Goal: Navigation & Orientation: Understand site structure

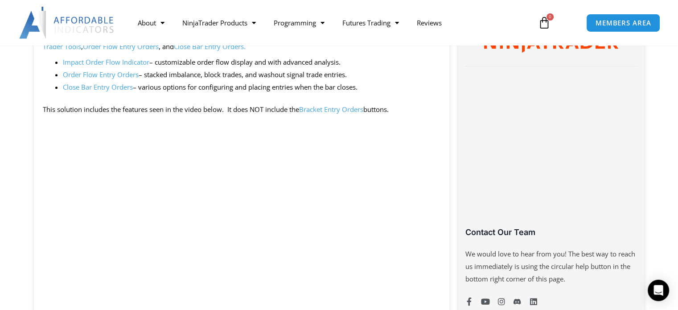
drag, startPoint x: 478, startPoint y: 16, endPoint x: 434, endPoint y: 9, distance: 44.6
click at [478, 16] on nav "About Contact Us Premium Support Team Partners NinjaTrader NinjaTrader FAQ Ninj…" at bounding box center [329, 22] width 400 height 20
